Goal: Task Accomplishment & Management: Manage account settings

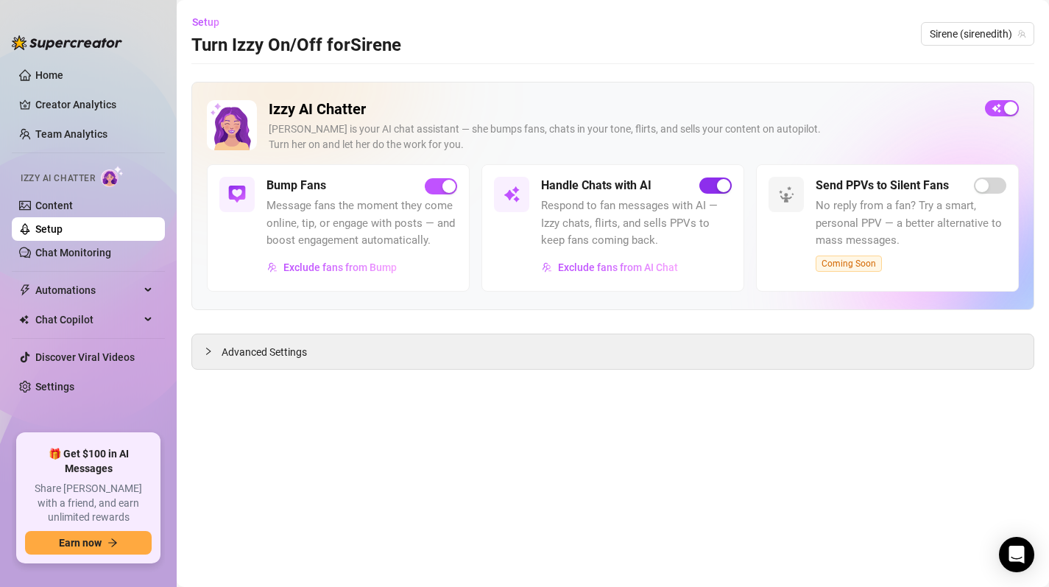
click at [712, 186] on span "button" at bounding box center [715, 185] width 32 height 16
click at [993, 108] on span "button" at bounding box center [1002, 108] width 34 height 16
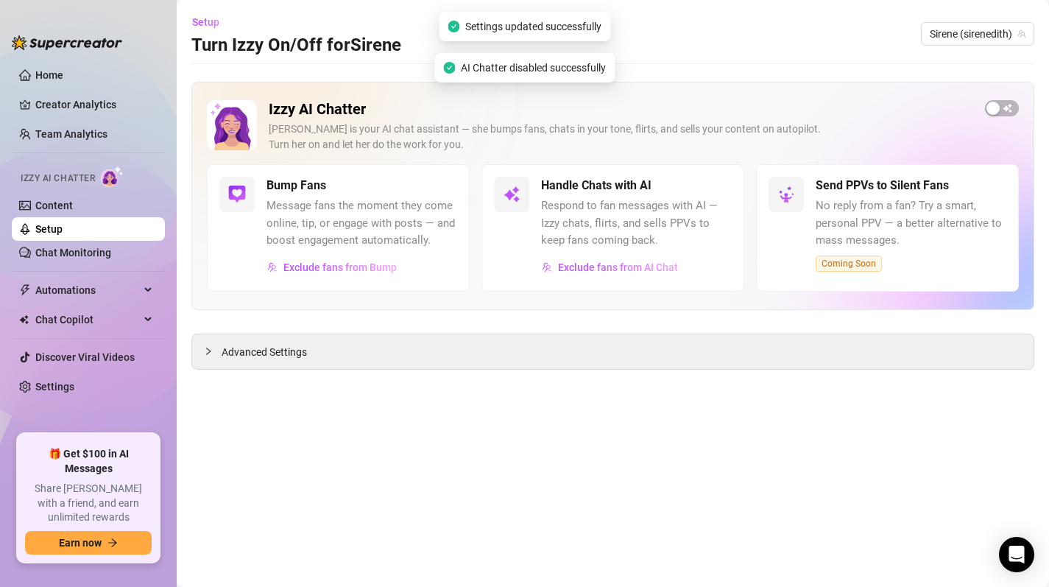
click at [626, 469] on main "Setup Turn Izzy On/Off for [PERSON_NAME] (sirenedith) Izzy AI Chatter [PERSON_N…" at bounding box center [613, 293] width 872 height 587
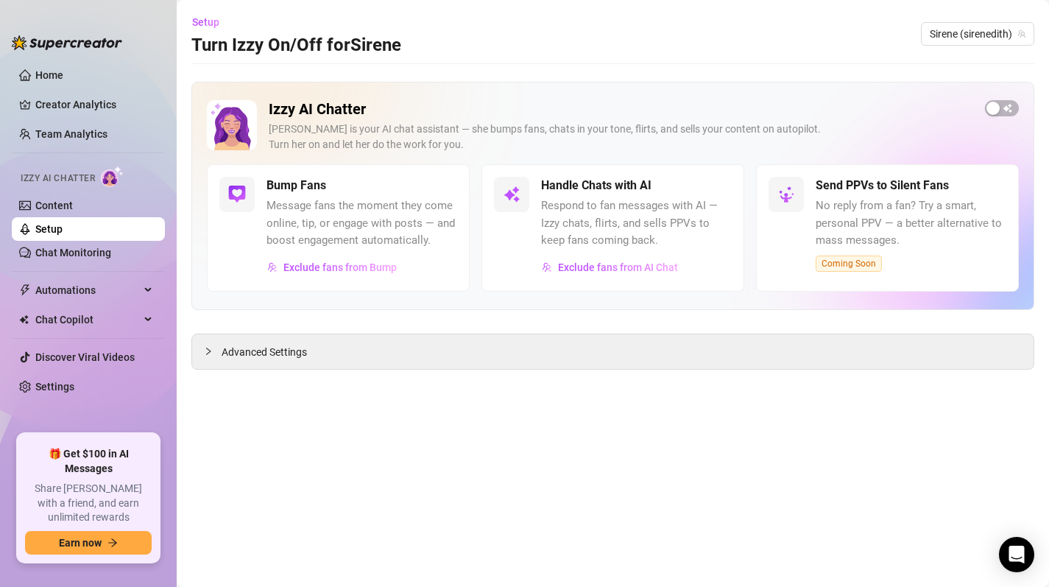
click at [56, 61] on ul "Home Creator Analytics Team Analytics Izzy AI Chatter Content Setup Chat Monito…" at bounding box center [88, 242] width 153 height 370
click at [49, 79] on link "Home" at bounding box center [49, 75] width 28 height 12
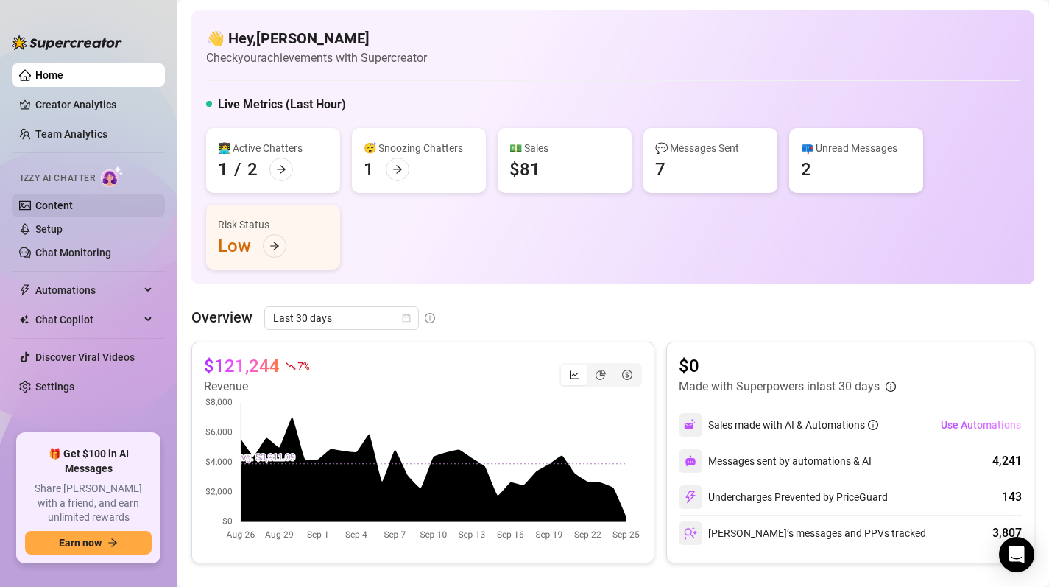
click at [52, 205] on link "Content" at bounding box center [54, 205] width 38 height 12
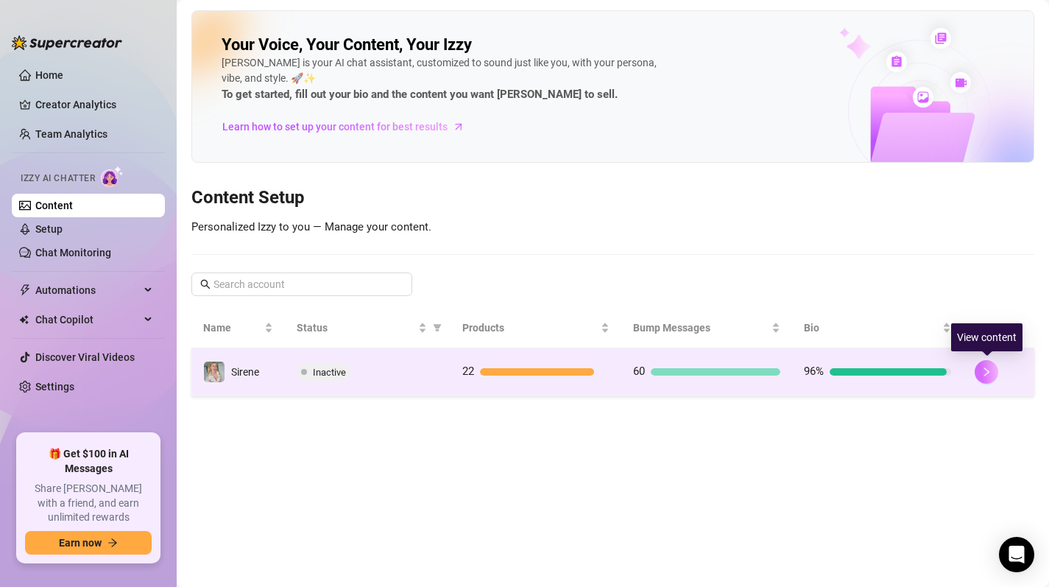
click at [988, 375] on icon "right" at bounding box center [986, 372] width 10 height 10
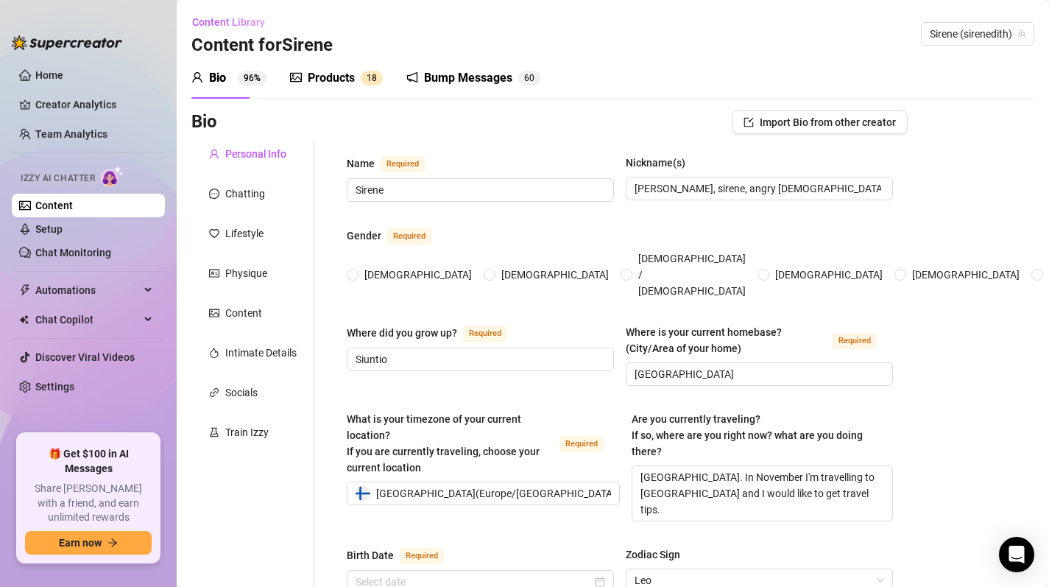
radio input "true"
type input "[DATE]"
click at [440, 85] on div "Bump Messages" at bounding box center [468, 78] width 88 height 18
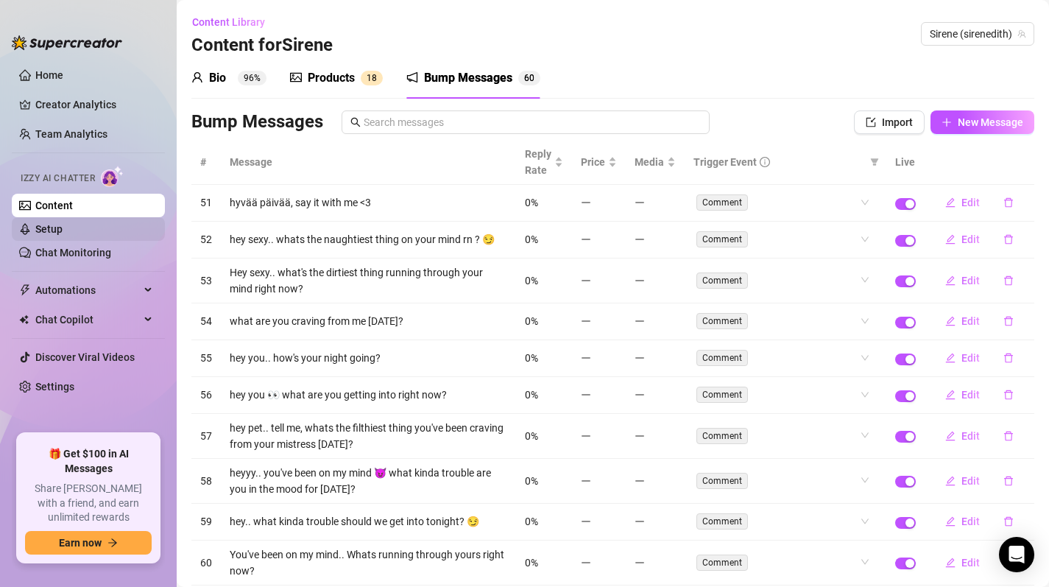
click at [63, 225] on link "Setup" at bounding box center [48, 229] width 27 height 12
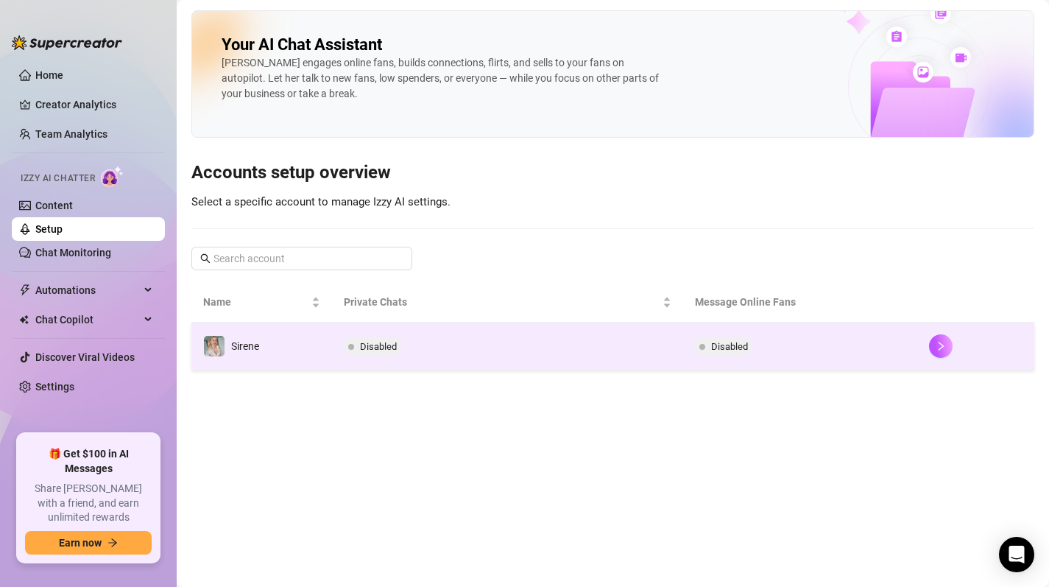
click at [495, 340] on td "Disabled" at bounding box center [507, 346] width 351 height 48
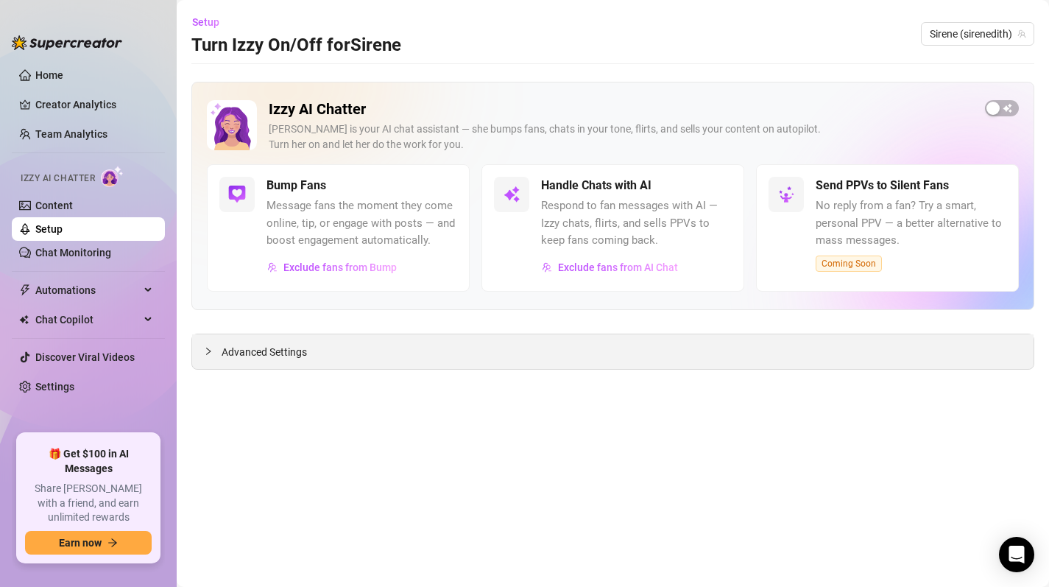
click at [296, 367] on div "Advanced Settings" at bounding box center [612, 351] width 841 height 35
click at [281, 353] on span "Advanced Settings" at bounding box center [264, 352] width 85 height 16
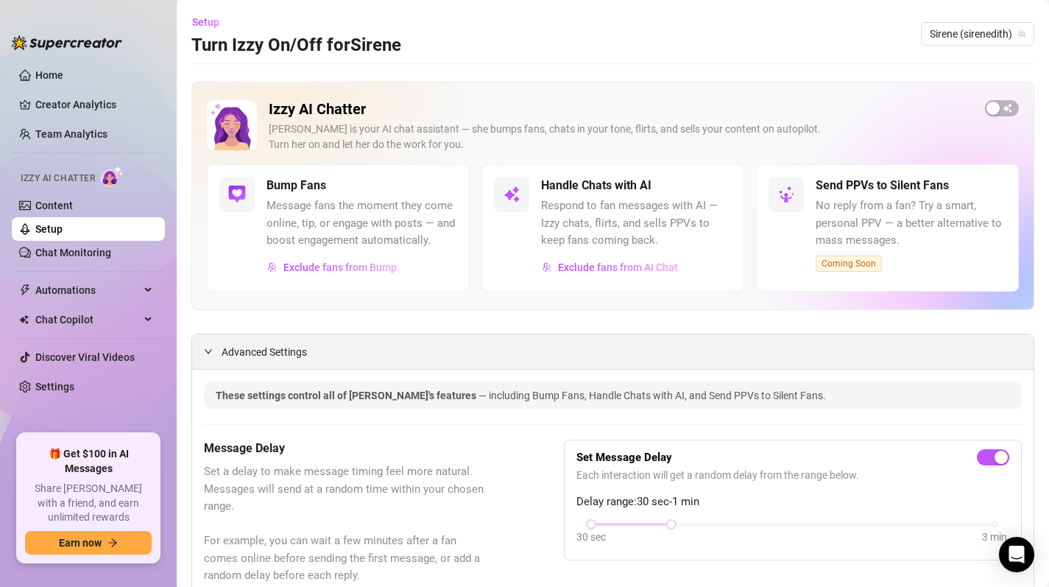
scroll to position [1, 0]
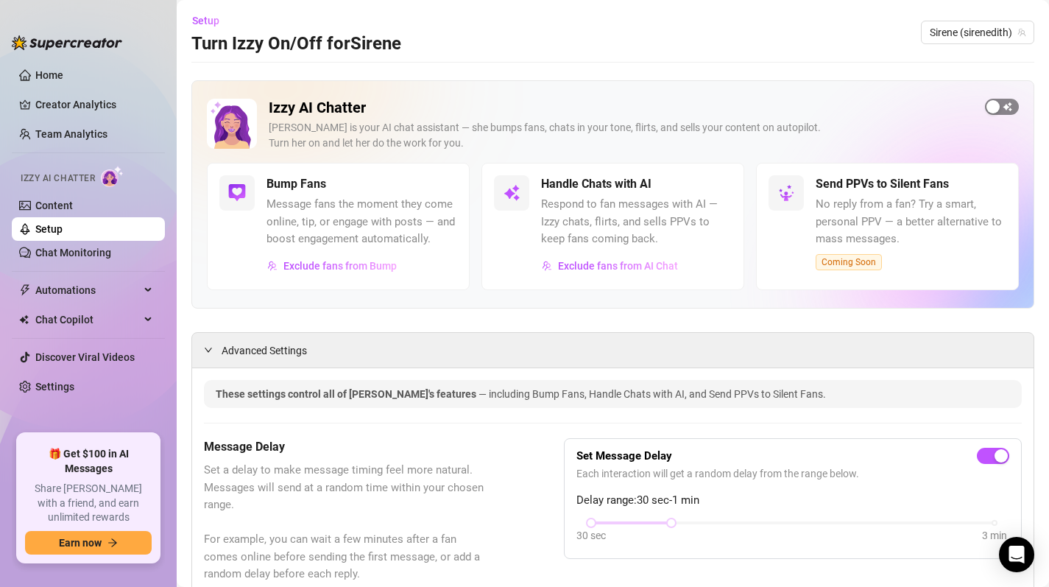
click at [1012, 102] on span "button" at bounding box center [1002, 107] width 34 height 16
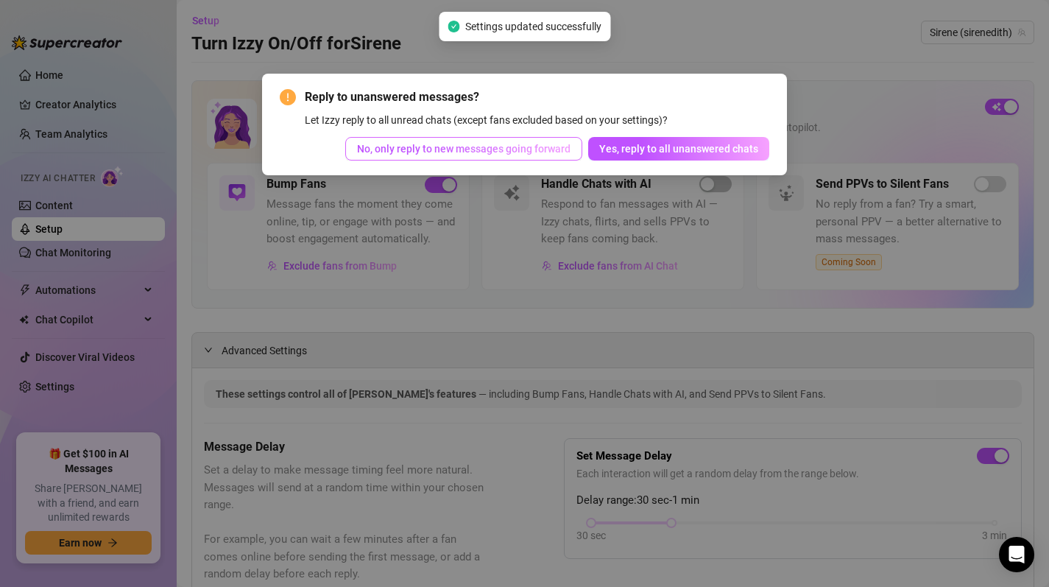
click at [481, 152] on span "No, only reply to new messages going forward" at bounding box center [463, 149] width 213 height 12
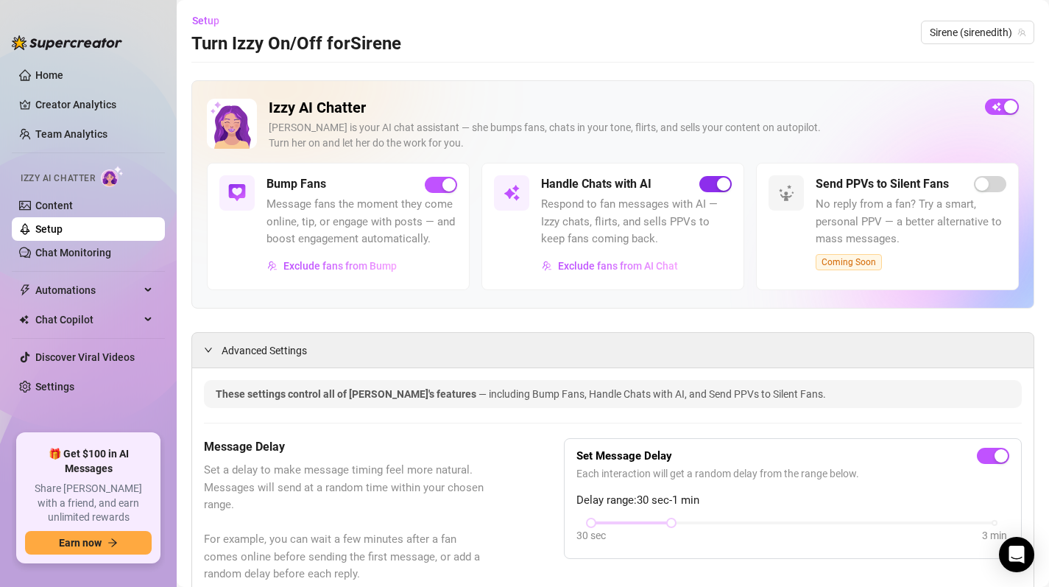
click at [709, 187] on span "button" at bounding box center [715, 184] width 32 height 16
click at [726, 185] on span "button" at bounding box center [715, 184] width 32 height 16
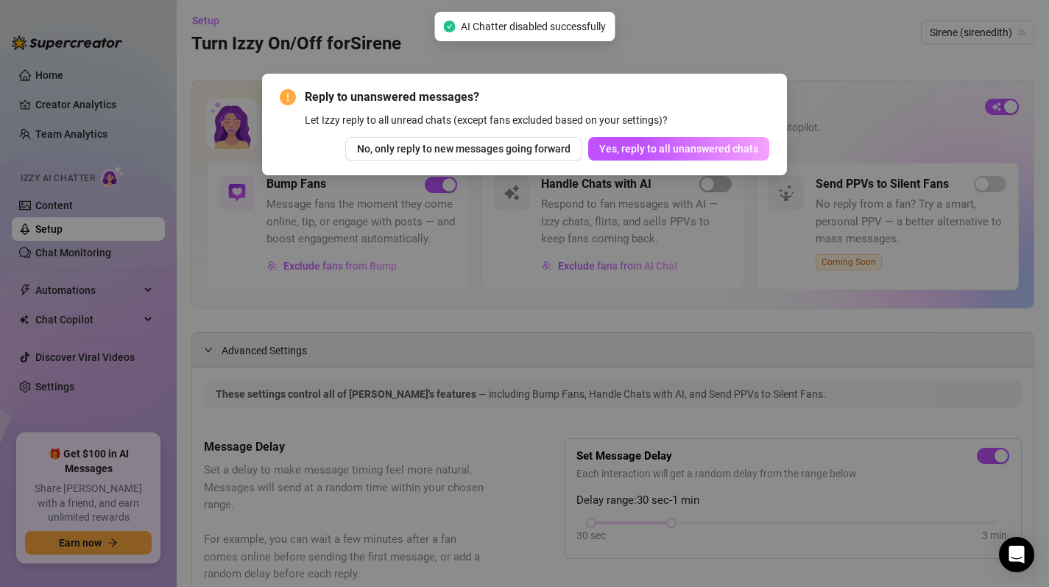
click at [681, 166] on div "Reply to unanswered messages? Let Izzy reply to all unread chats (except fans e…" at bounding box center [524, 125] width 525 height 102
click at [679, 143] on span "Yes, reply to all unanswered chats" at bounding box center [678, 149] width 159 height 12
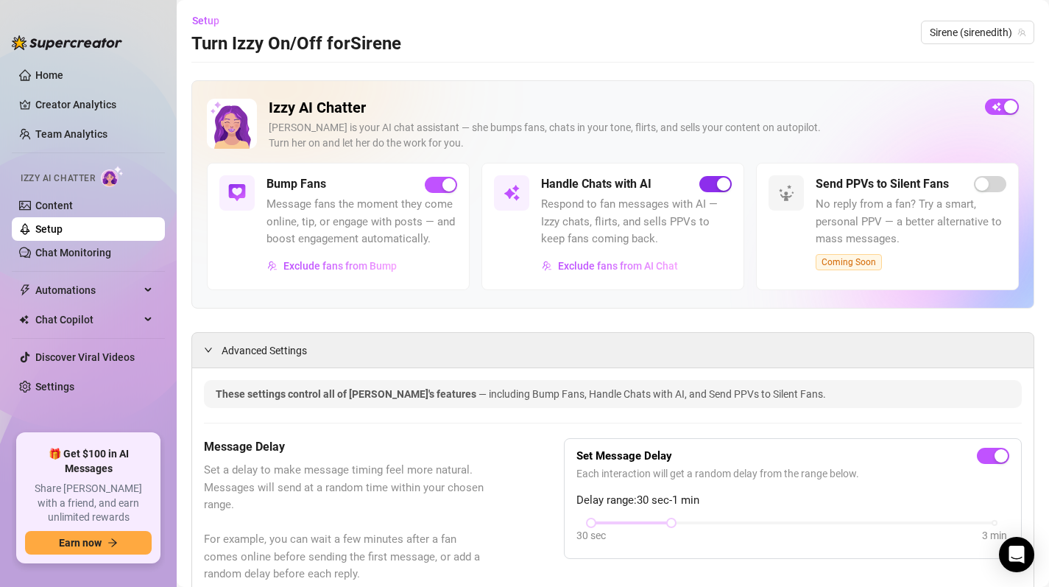
click at [713, 185] on span "button" at bounding box center [715, 184] width 32 height 16
click at [718, 187] on span "button" at bounding box center [715, 184] width 32 height 16
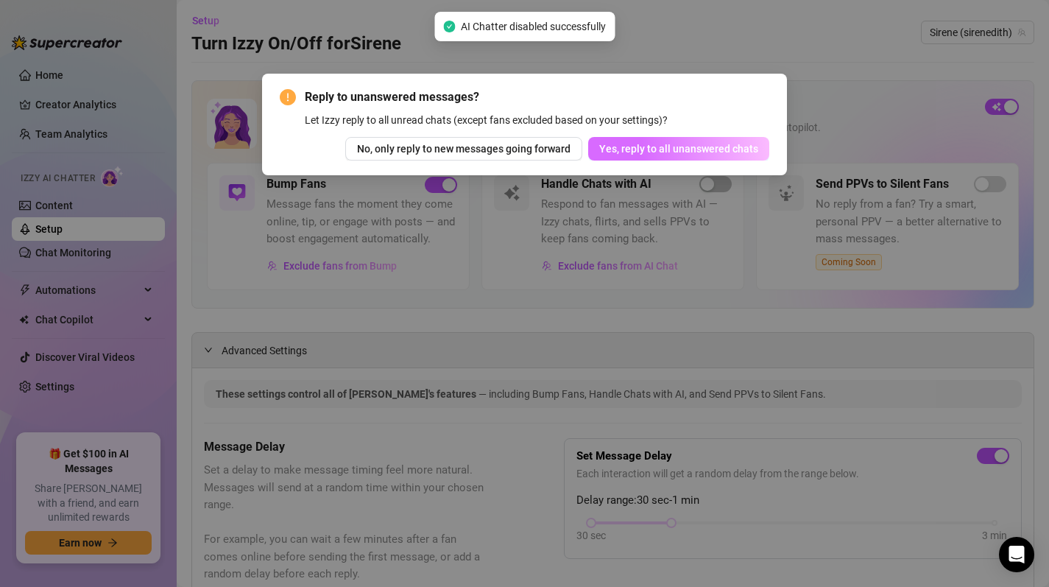
click at [701, 152] on span "Yes, reply to all unanswered chats" at bounding box center [678, 149] width 159 height 12
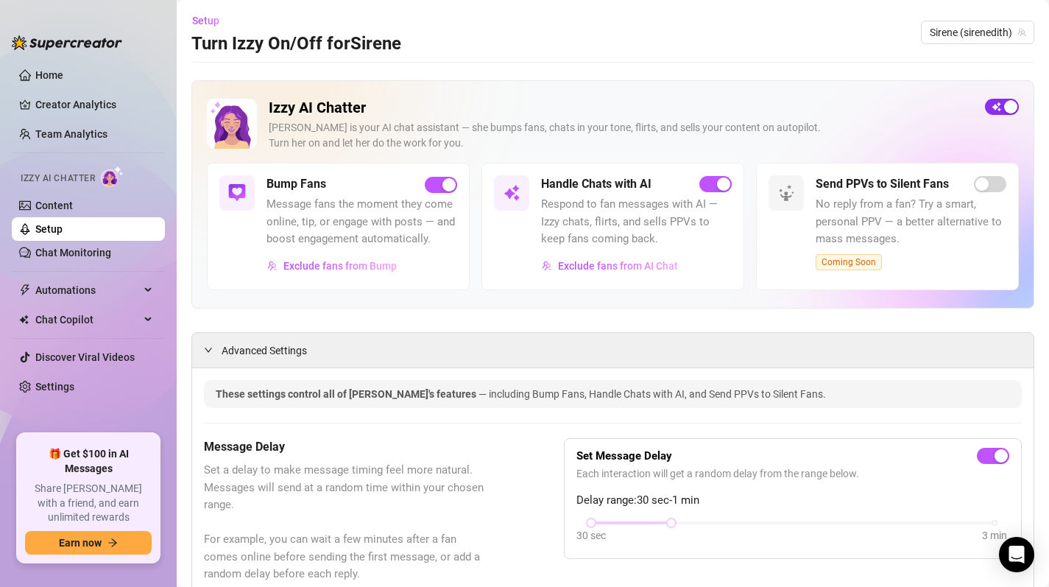
click at [1003, 99] on span "button" at bounding box center [1002, 107] width 34 height 16
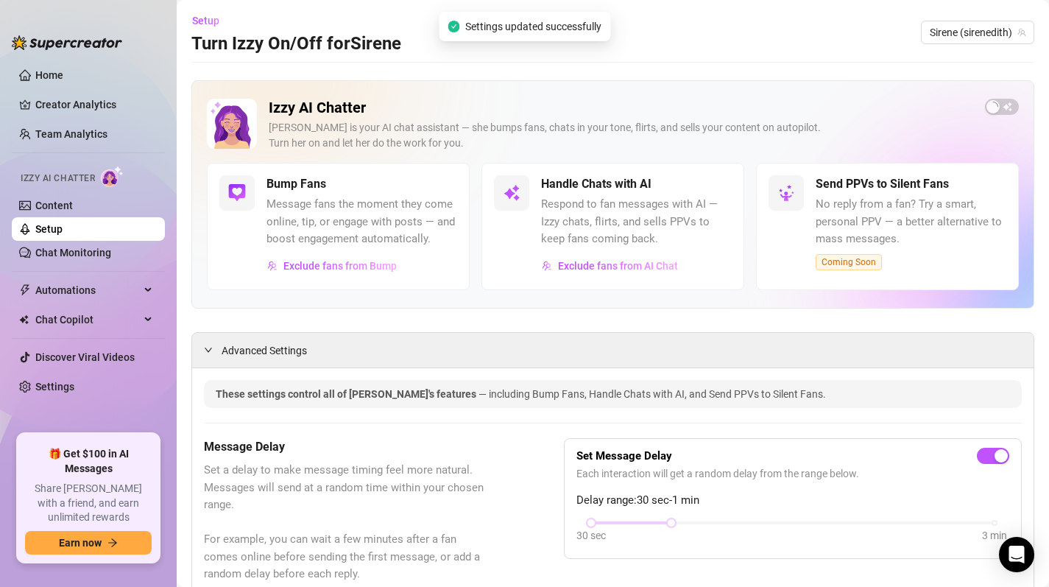
click at [861, 111] on h2 "Izzy AI Chatter" at bounding box center [621, 108] width 704 height 18
